Goal: Task Accomplishment & Management: Complete application form

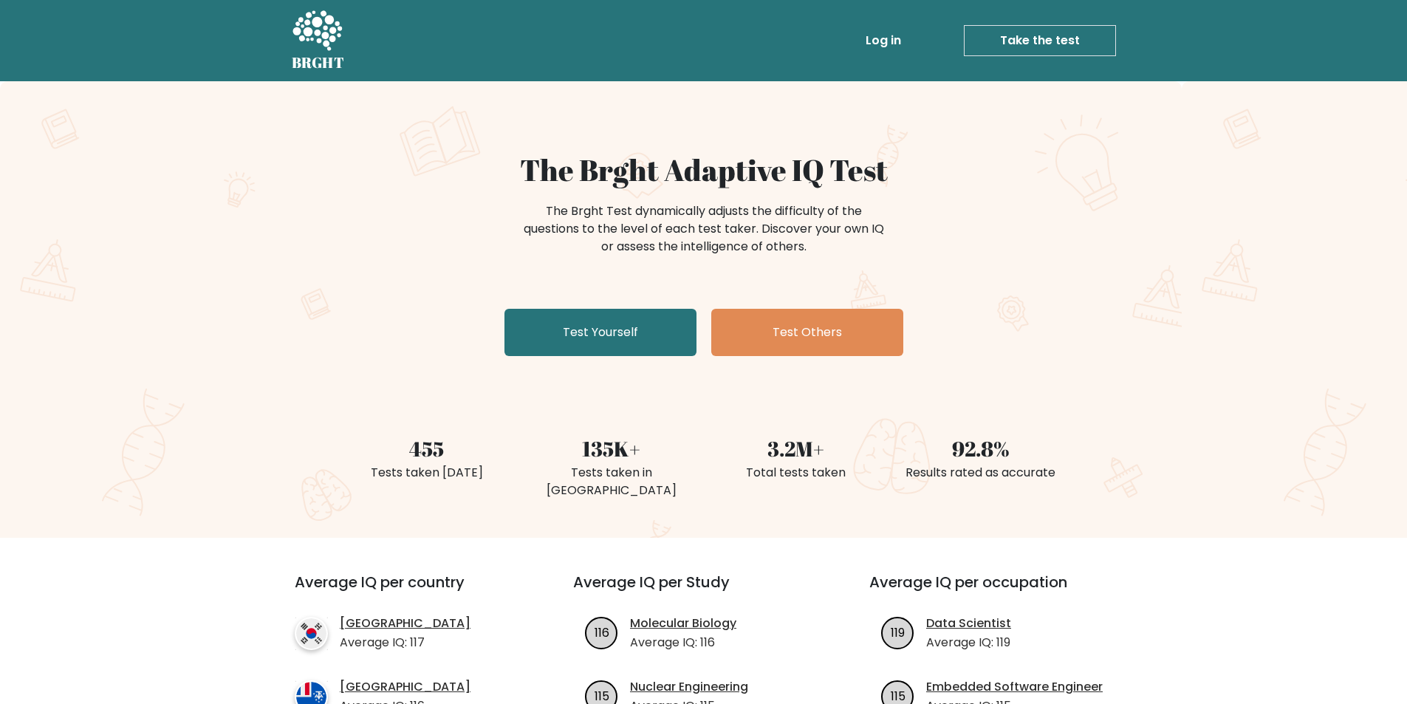
scroll to position [74, 0]
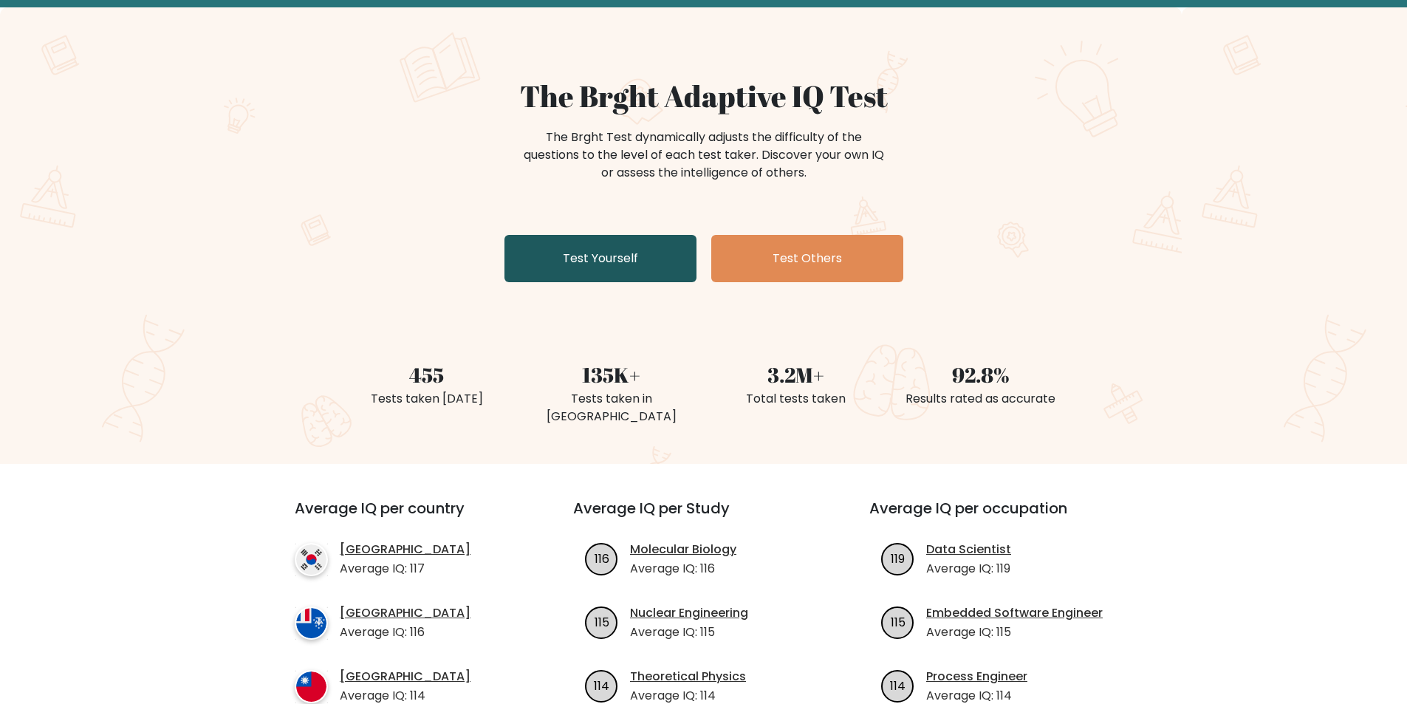
click at [552, 256] on link "Test Yourself" at bounding box center [600, 258] width 192 height 47
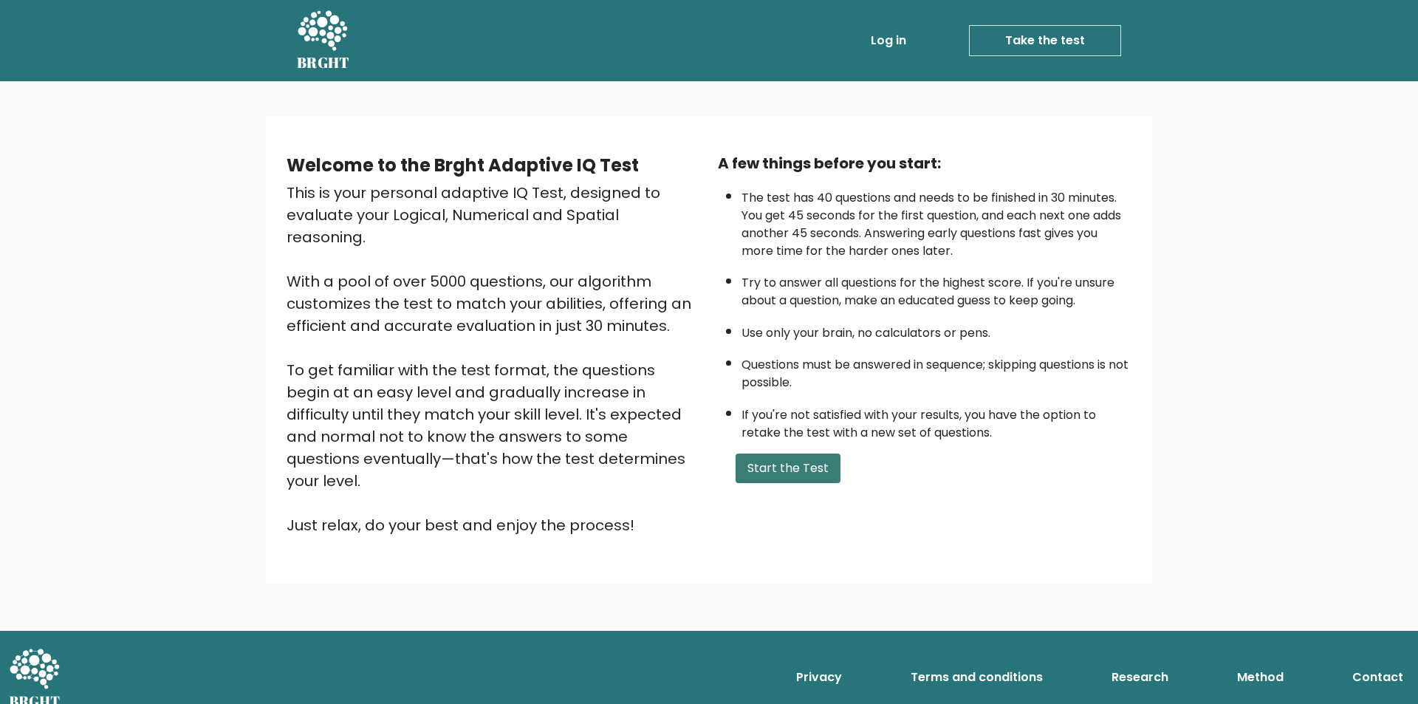
click at [750, 476] on button "Start the Test" at bounding box center [788, 468] width 105 height 30
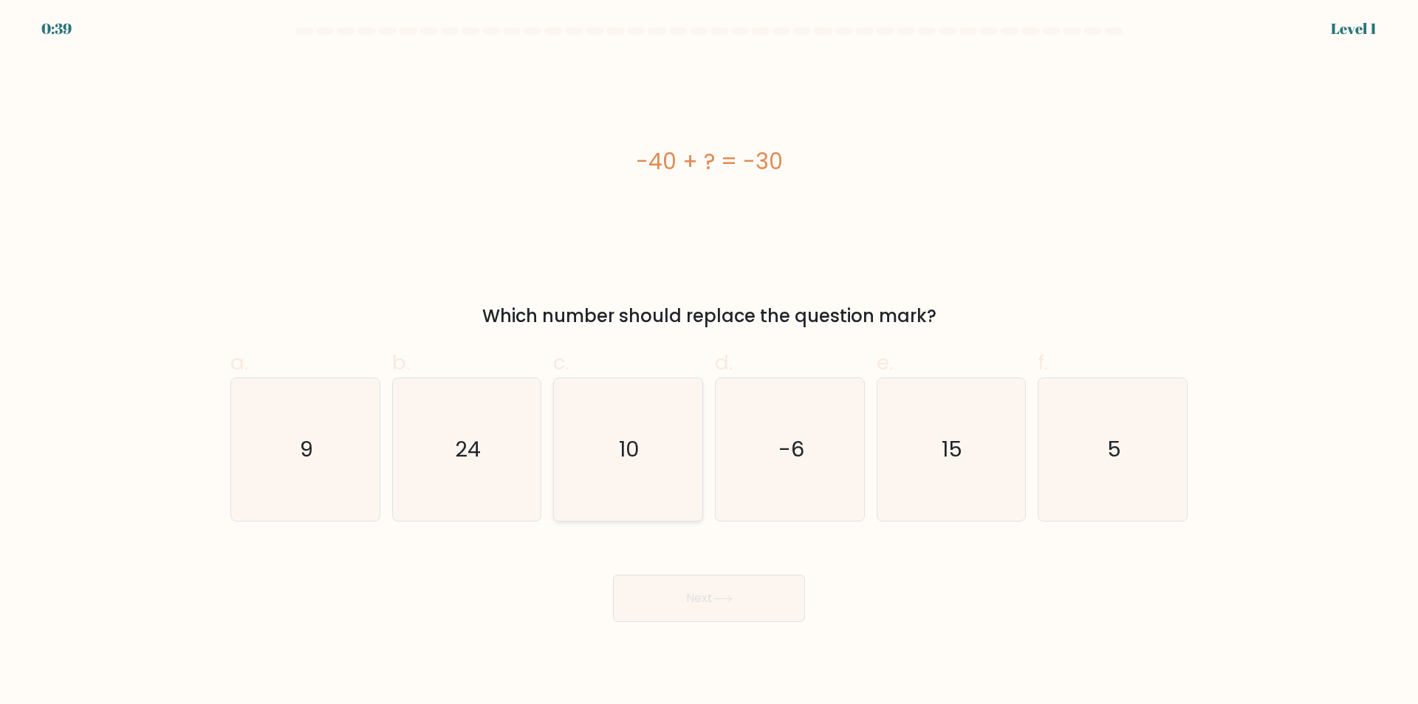
click at [602, 436] on icon "10" at bounding box center [628, 449] width 143 height 143
click at [709, 362] on input "c. 10" at bounding box center [709, 357] width 1 height 10
radio input "true"
click at [656, 609] on button "Next" at bounding box center [709, 598] width 192 height 47
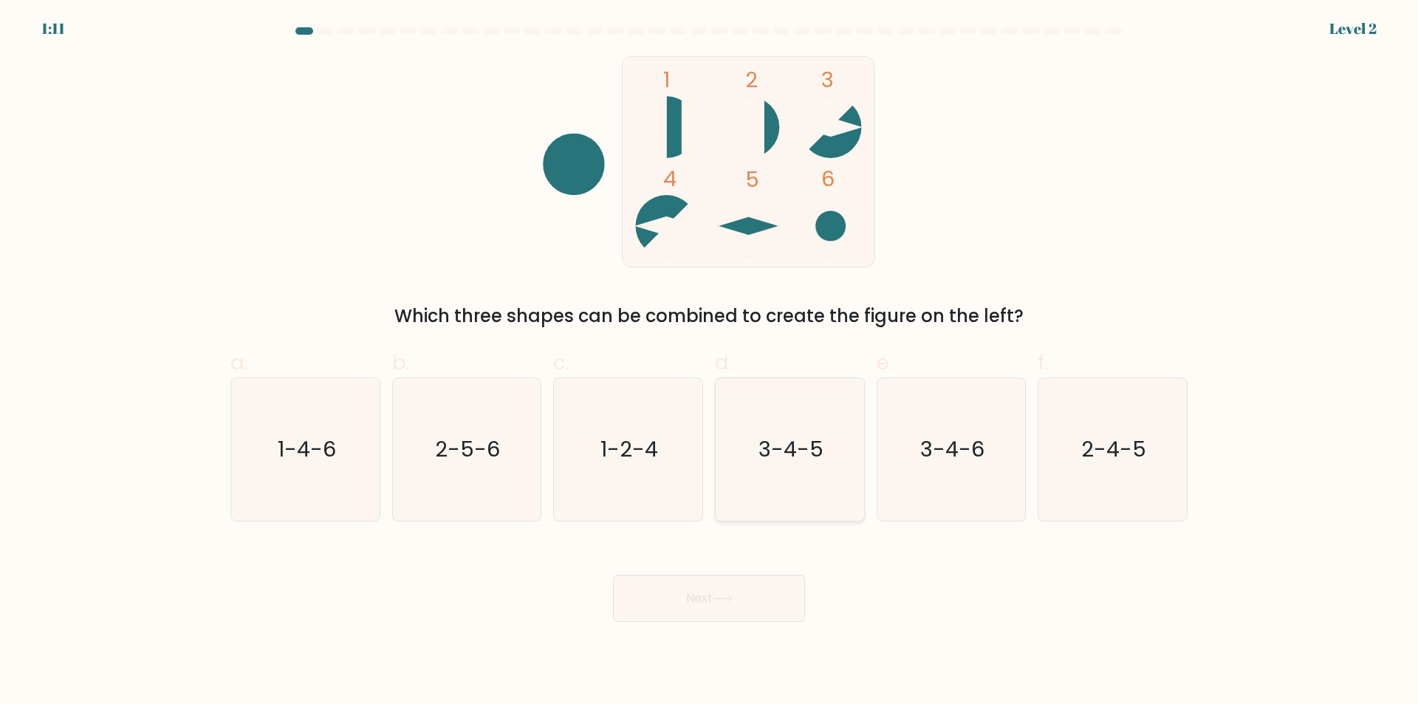
click at [815, 437] on text "3-4-5" at bounding box center [791, 450] width 65 height 30
click at [710, 362] on input "d. 3-4-5" at bounding box center [709, 357] width 1 height 10
radio input "true"
click at [728, 610] on button "Next" at bounding box center [709, 598] width 192 height 47
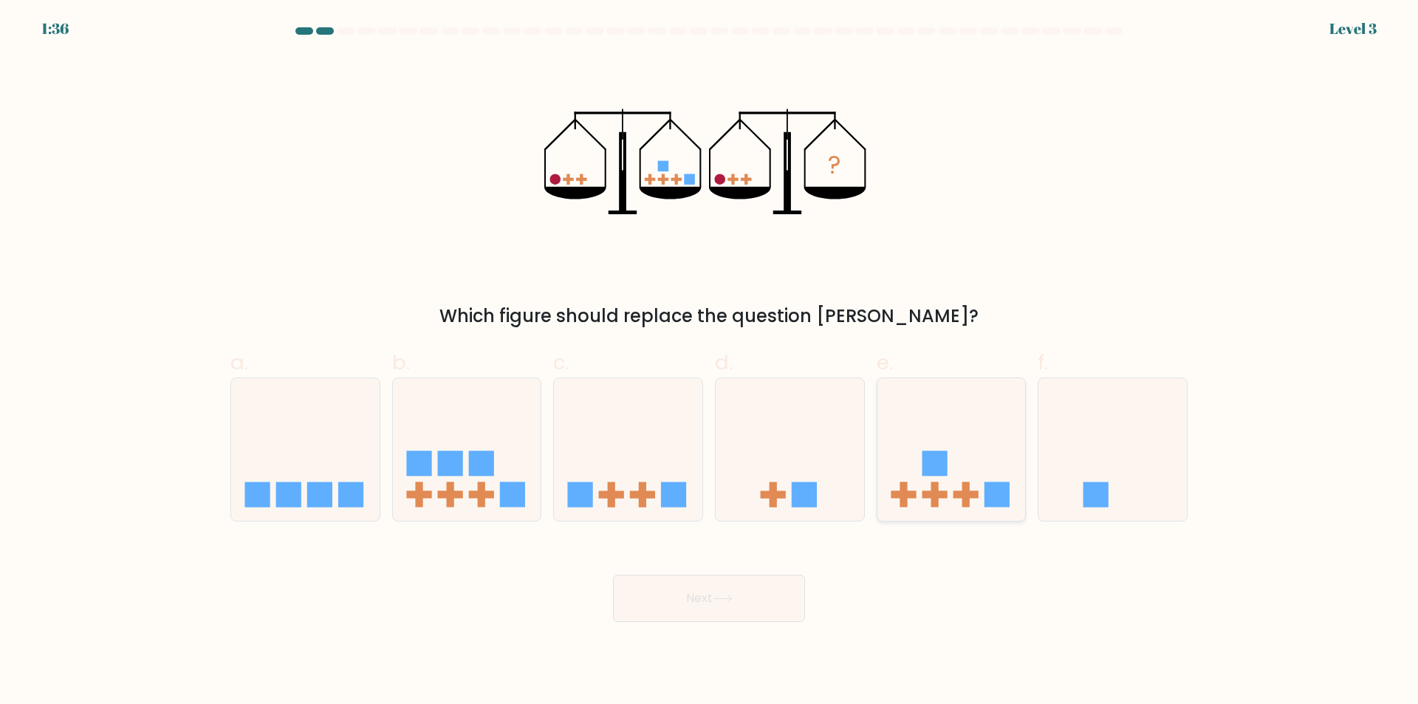
click at [945, 431] on icon at bounding box center [951, 449] width 148 height 123
click at [710, 362] on input "e." at bounding box center [709, 357] width 1 height 10
radio input "true"
click at [725, 585] on button "Next" at bounding box center [709, 598] width 192 height 47
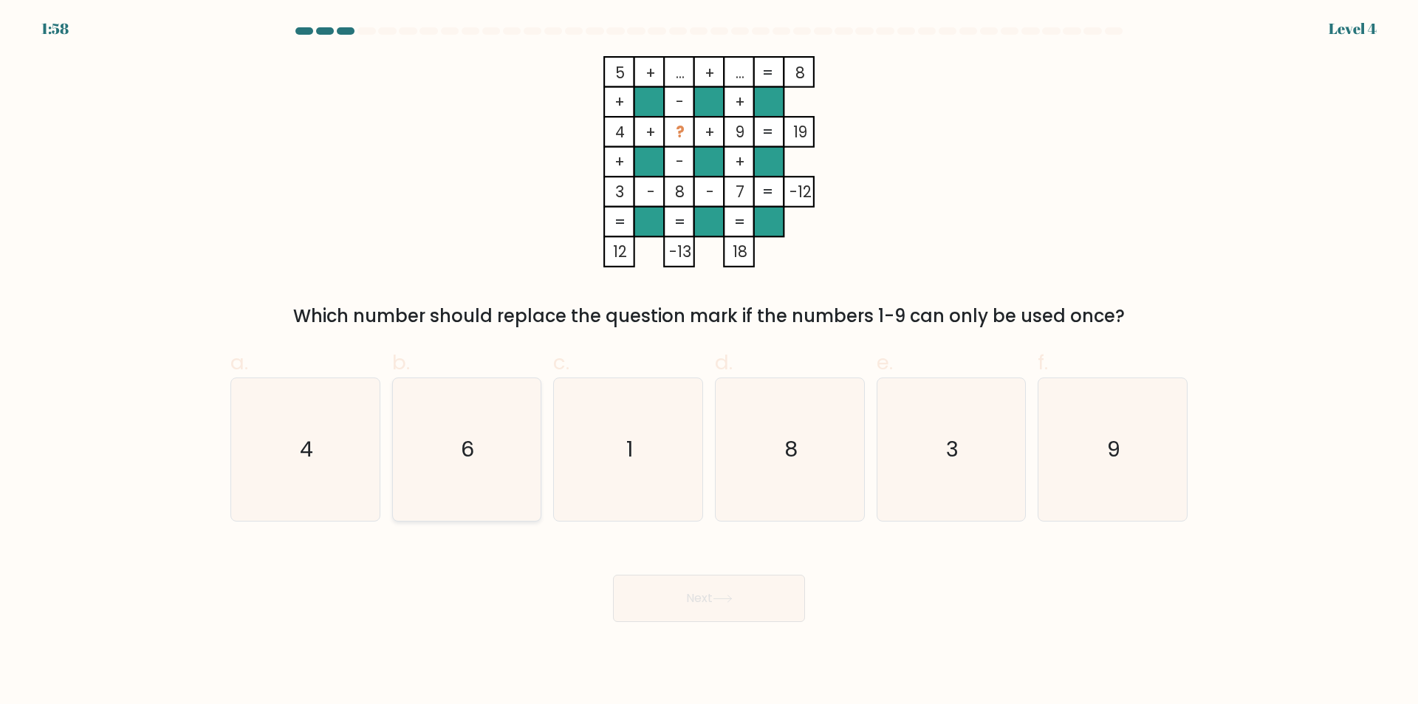
click at [524, 440] on icon "6" at bounding box center [466, 449] width 143 height 143
click at [709, 362] on input "b. 6" at bounding box center [709, 357] width 1 height 10
radio input "true"
click at [699, 626] on body "1:56 Level 4" at bounding box center [709, 352] width 1418 height 704
click at [699, 603] on button "Next" at bounding box center [709, 598] width 192 height 47
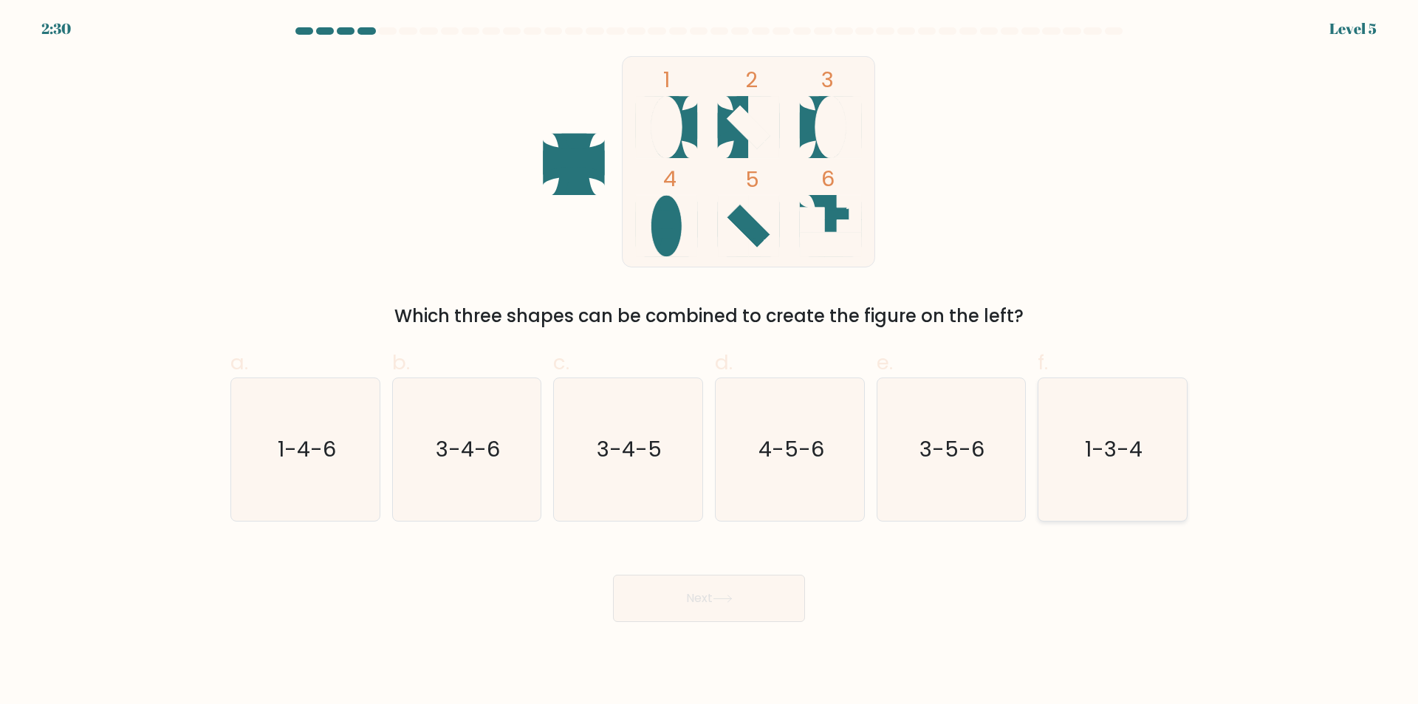
click at [1060, 436] on icon "1-3-4" at bounding box center [1112, 449] width 143 height 143
click at [710, 362] on input "f. 1-3-4" at bounding box center [709, 357] width 1 height 10
radio input "true"
click at [643, 606] on button "Next" at bounding box center [709, 598] width 192 height 47
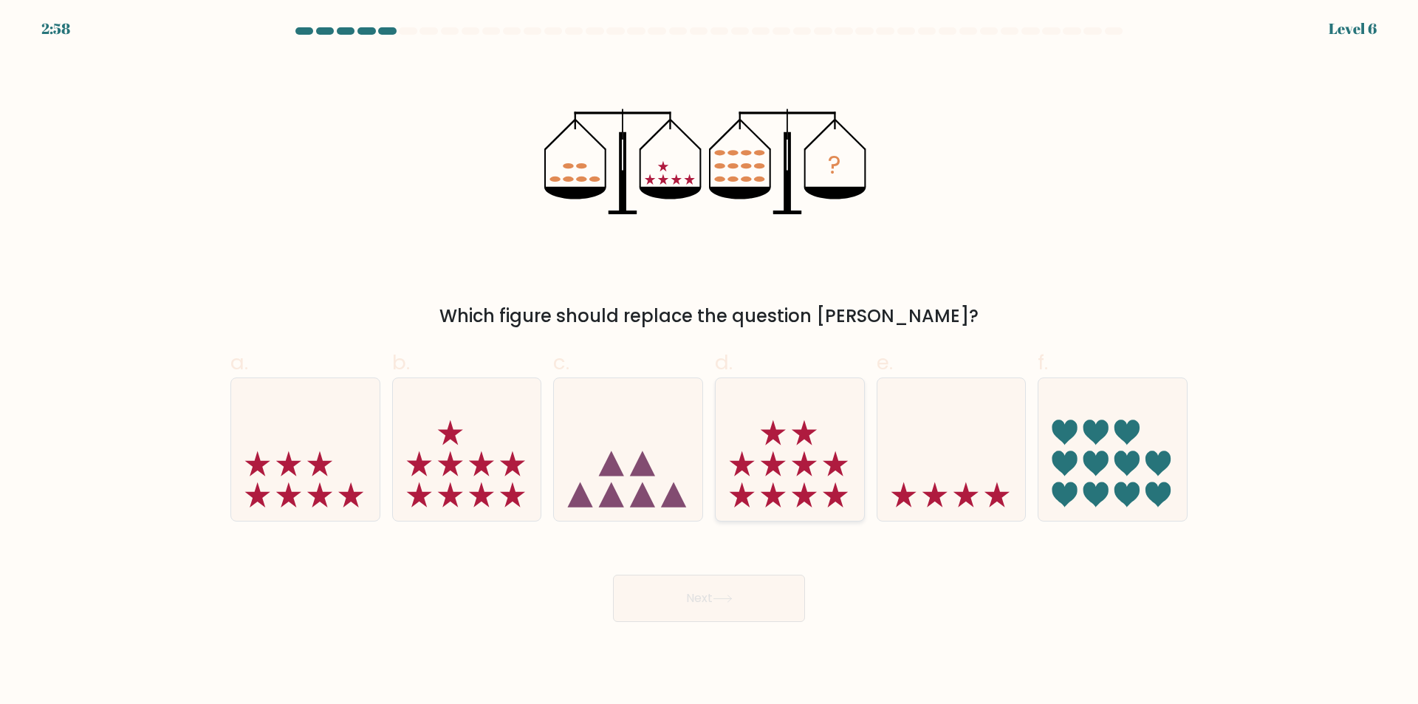
click at [768, 476] on icon at bounding box center [790, 449] width 148 height 123
click at [710, 362] on input "d." at bounding box center [709, 357] width 1 height 10
radio input "true"
click at [749, 606] on button "Next" at bounding box center [709, 598] width 192 height 47
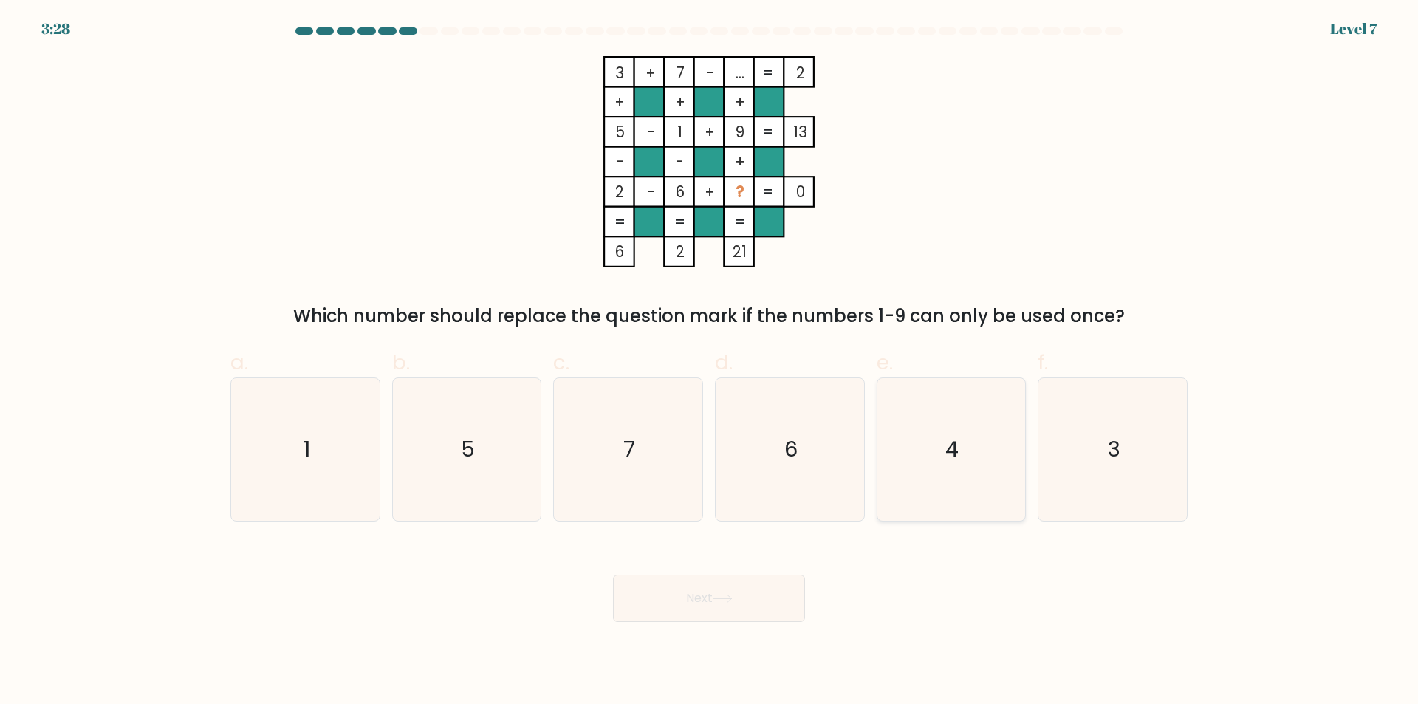
click at [973, 454] on icon "4" at bounding box center [951, 449] width 143 height 143
click at [710, 362] on input "e. 4" at bounding box center [709, 357] width 1 height 10
radio input "true"
click at [649, 577] on button "Next" at bounding box center [709, 598] width 192 height 47
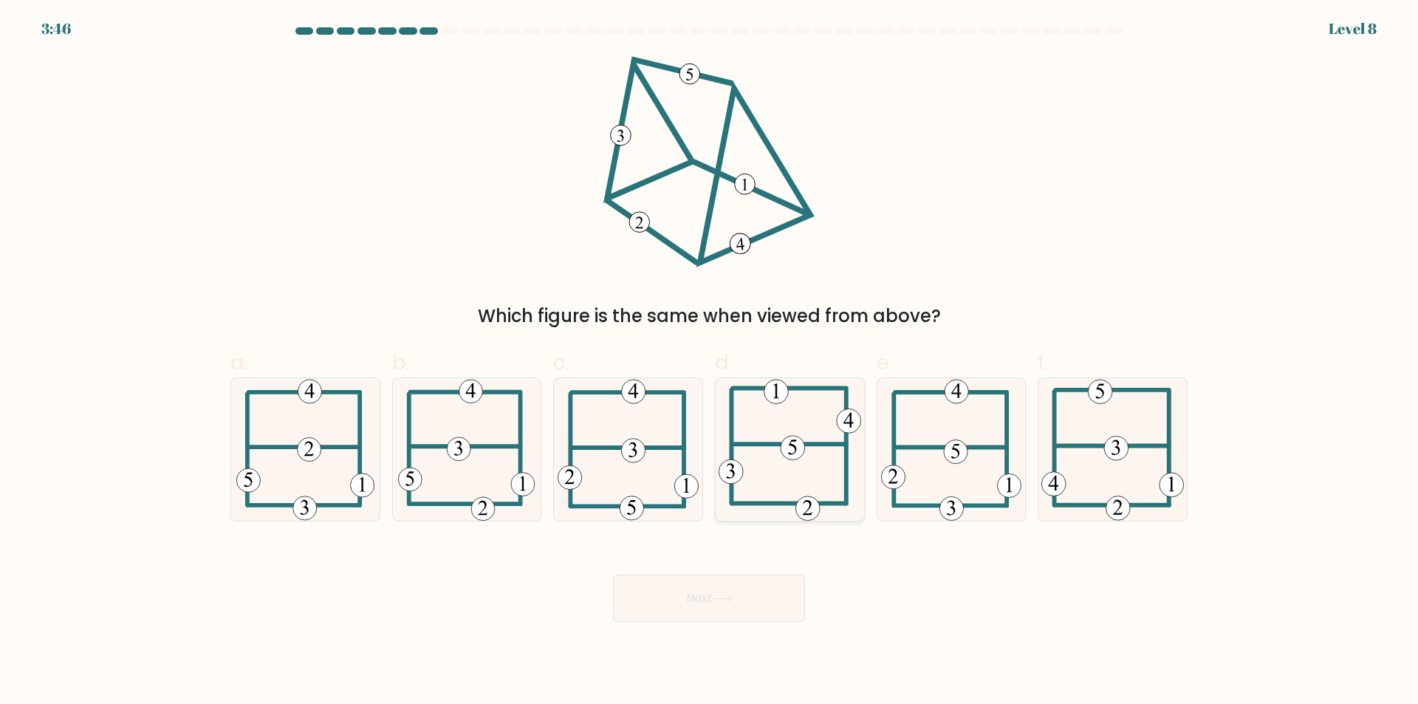
click at [780, 431] on icon at bounding box center [790, 449] width 143 height 143
click at [710, 362] on input "d." at bounding box center [709, 357] width 1 height 10
radio input "true"
click at [722, 599] on icon at bounding box center [722, 598] width 18 height 7
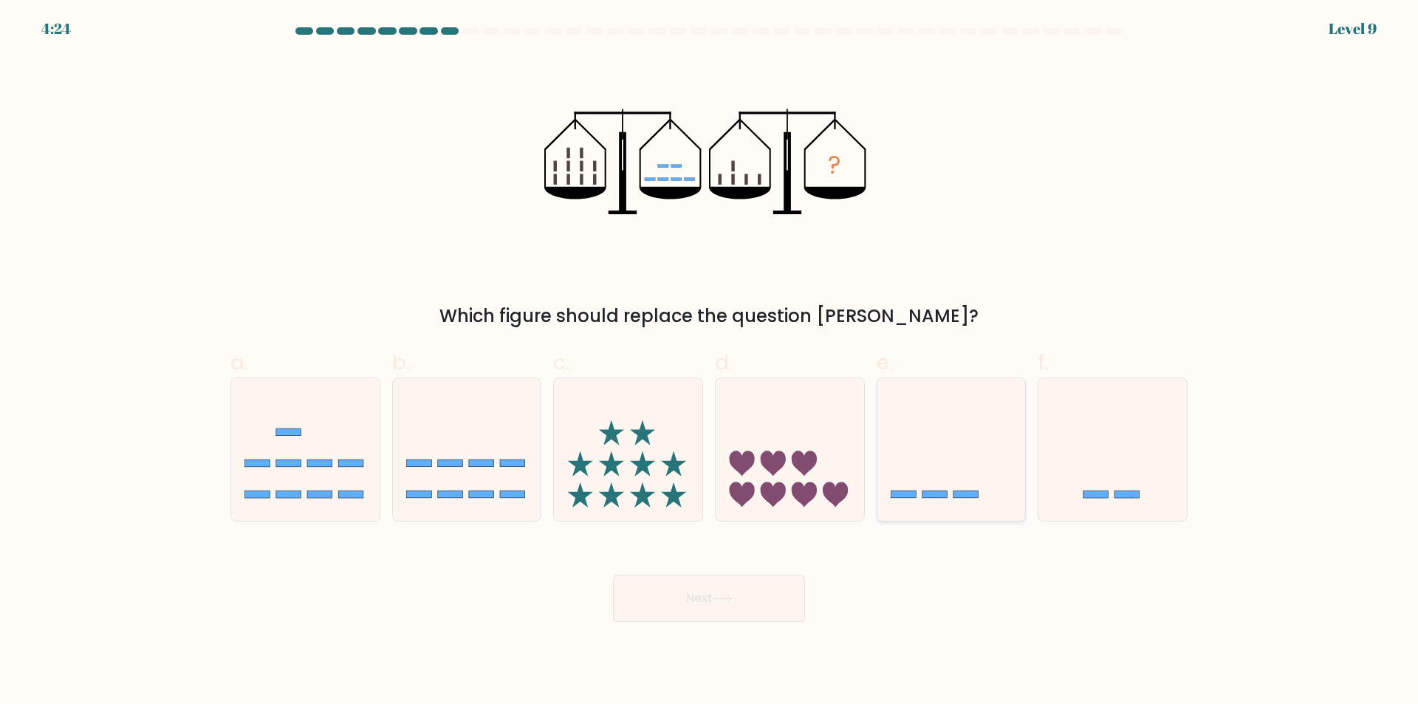
click at [891, 455] on icon at bounding box center [951, 449] width 148 height 123
click at [710, 362] on input "e." at bounding box center [709, 357] width 1 height 10
radio input "true"
click at [712, 606] on button "Next" at bounding box center [709, 598] width 192 height 47
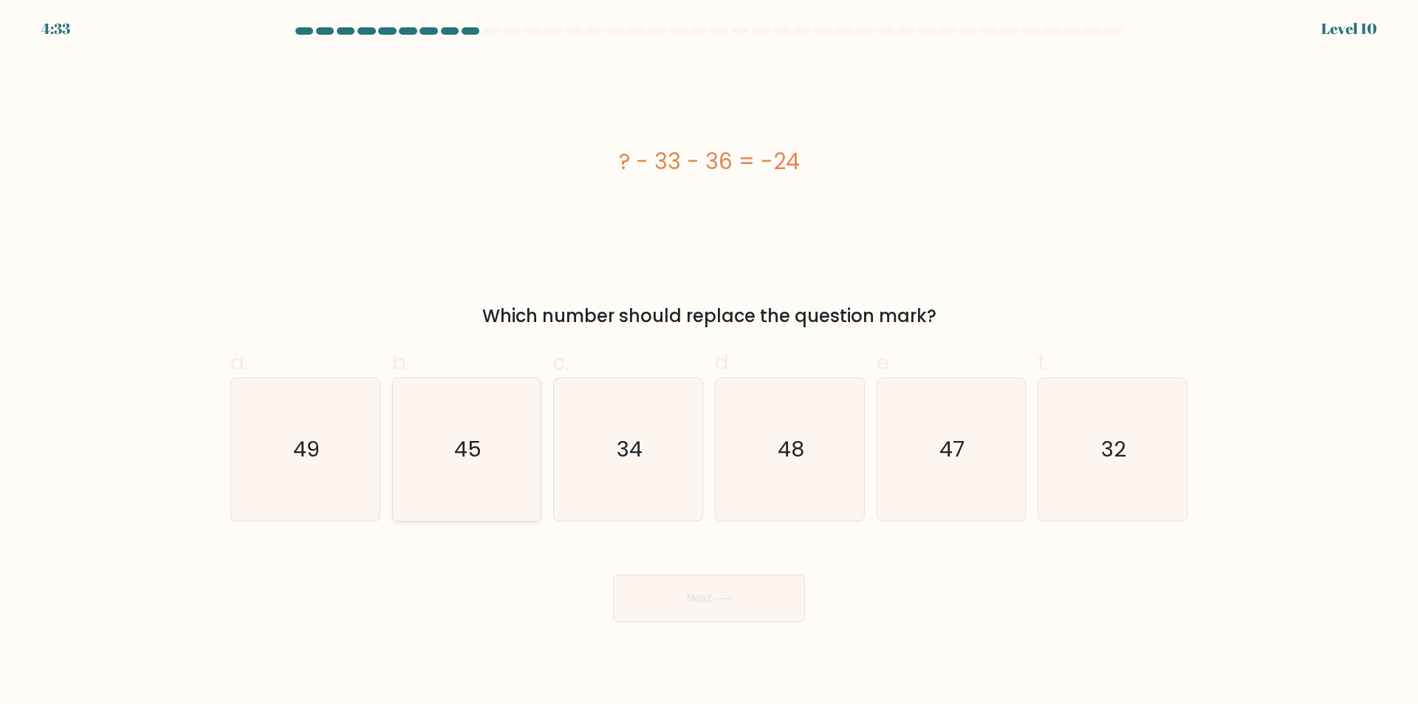
click at [473, 417] on icon "45" at bounding box center [466, 449] width 143 height 143
click at [709, 362] on input "b. 45" at bounding box center [709, 357] width 1 height 10
radio input "true"
click at [634, 582] on button "Next" at bounding box center [709, 598] width 192 height 47
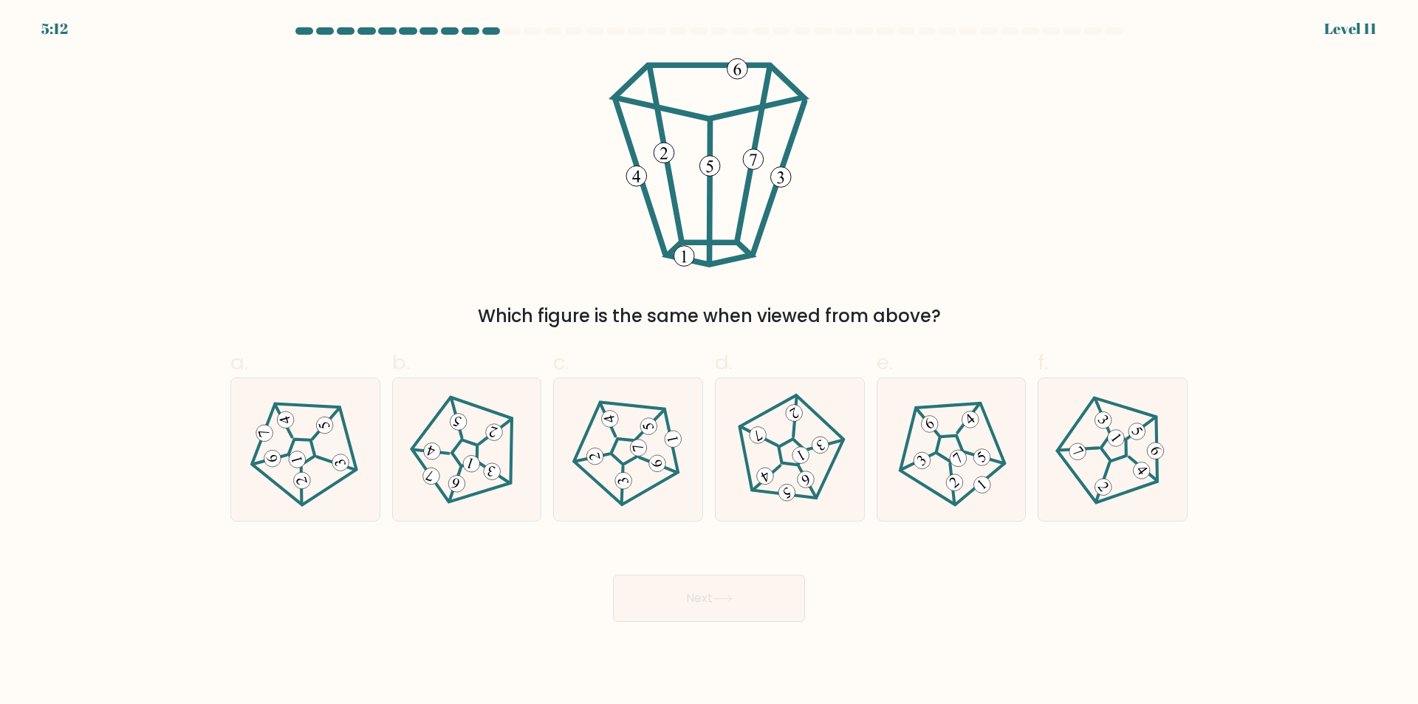
click at [744, 591] on button "Next" at bounding box center [709, 598] width 192 height 47
click at [1312, 433] on form at bounding box center [709, 324] width 1418 height 595
click at [1141, 476] on 796 at bounding box center [1143, 471] width 24 height 24
click at [710, 362] on input "f." at bounding box center [709, 357] width 1 height 10
radio input "true"
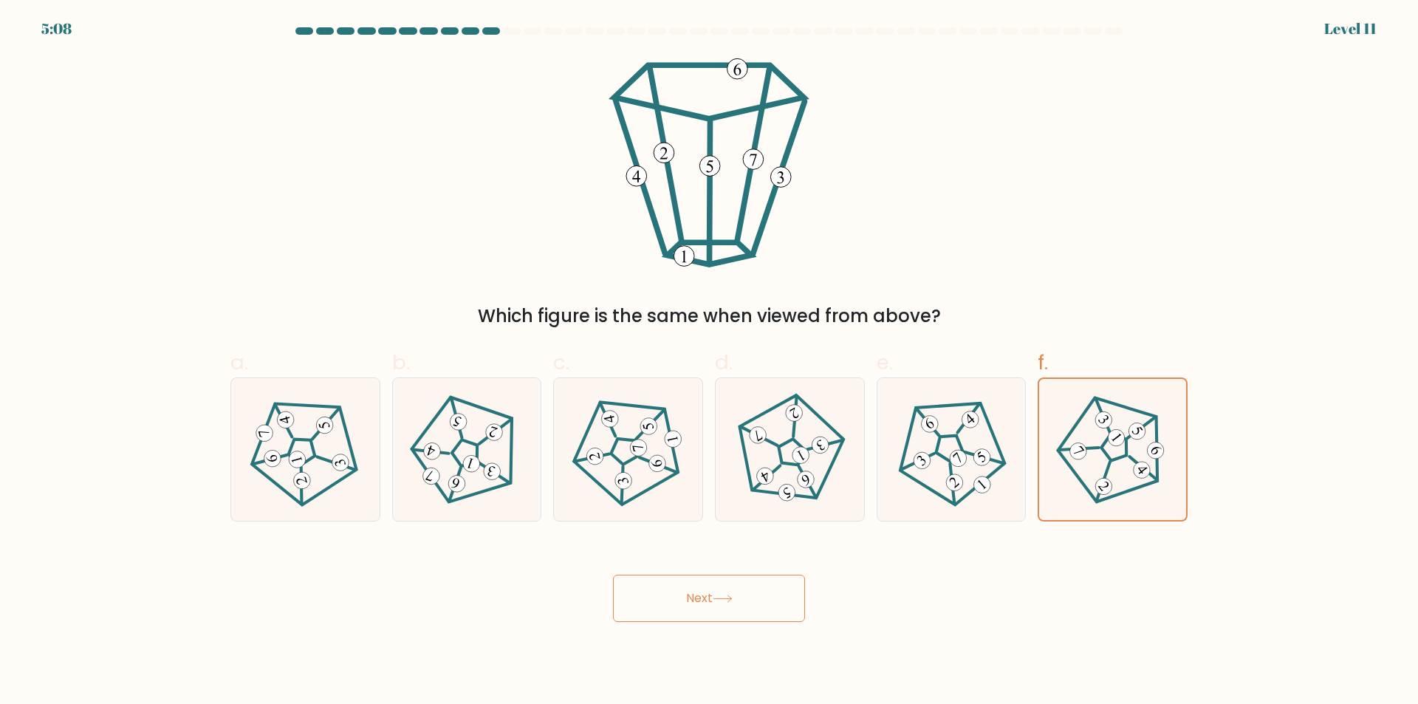
click at [744, 592] on button "Next" at bounding box center [709, 598] width 192 height 47
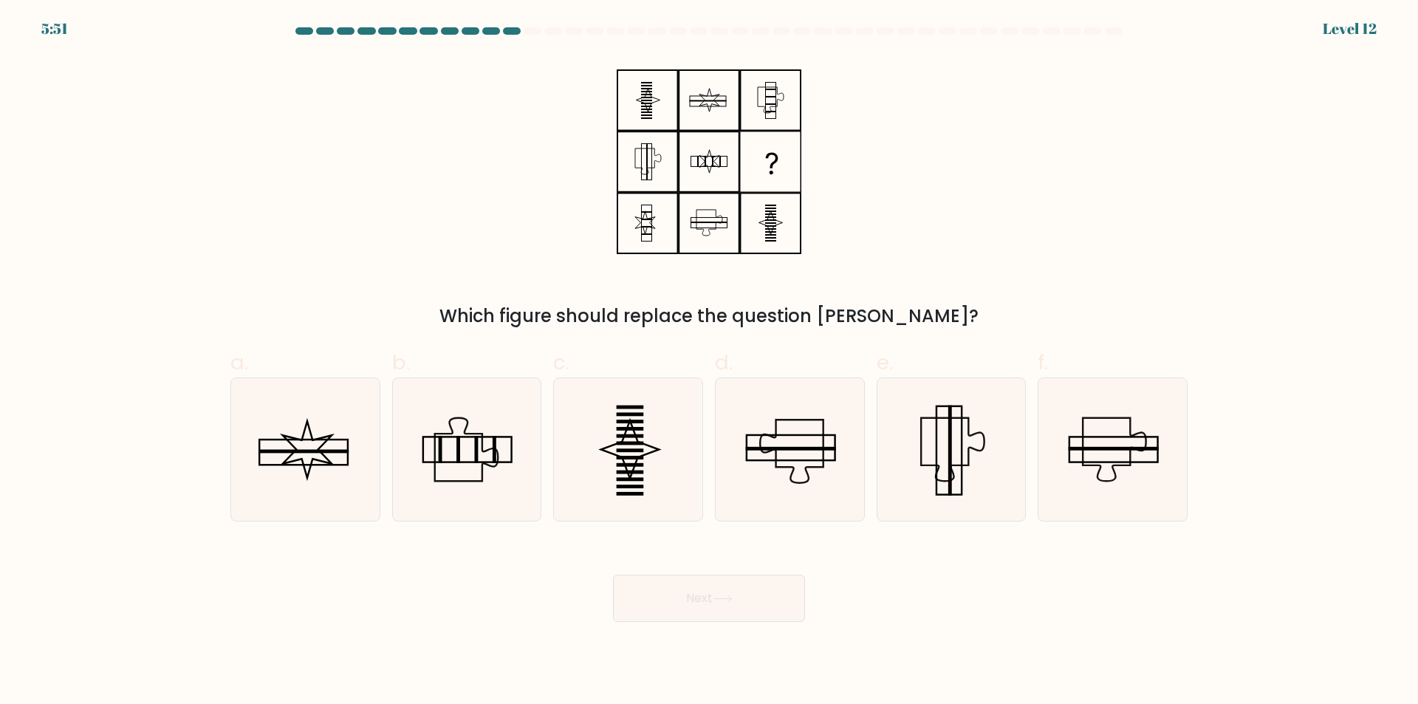
click at [682, 595] on button "Next" at bounding box center [709, 598] width 192 height 47
